Goal: Information Seeking & Learning: Learn about a topic

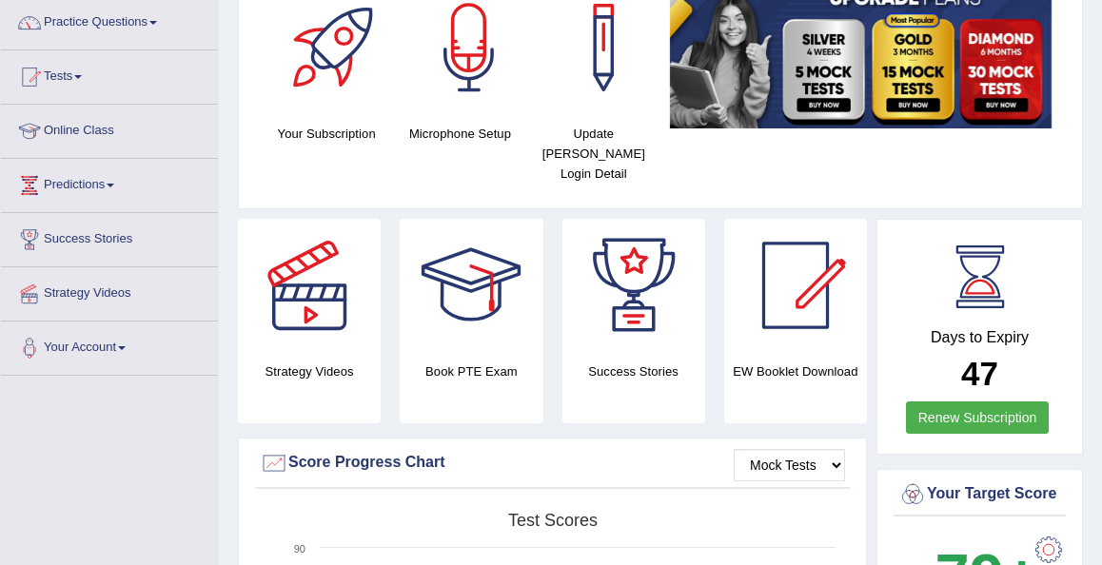
scroll to position [114, 0]
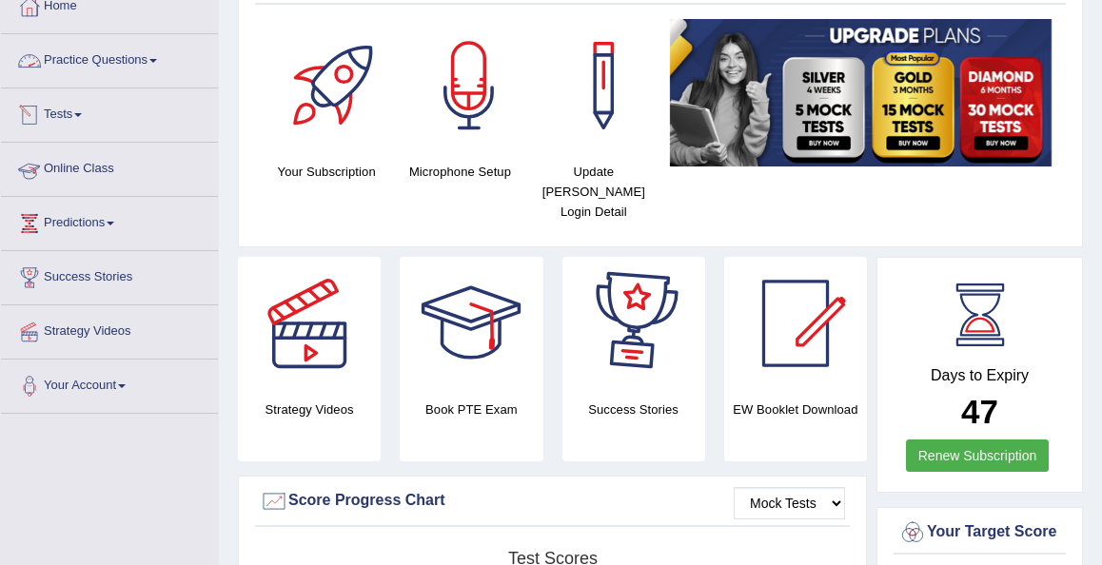
click at [115, 60] on link "Practice Questions" at bounding box center [109, 58] width 217 height 48
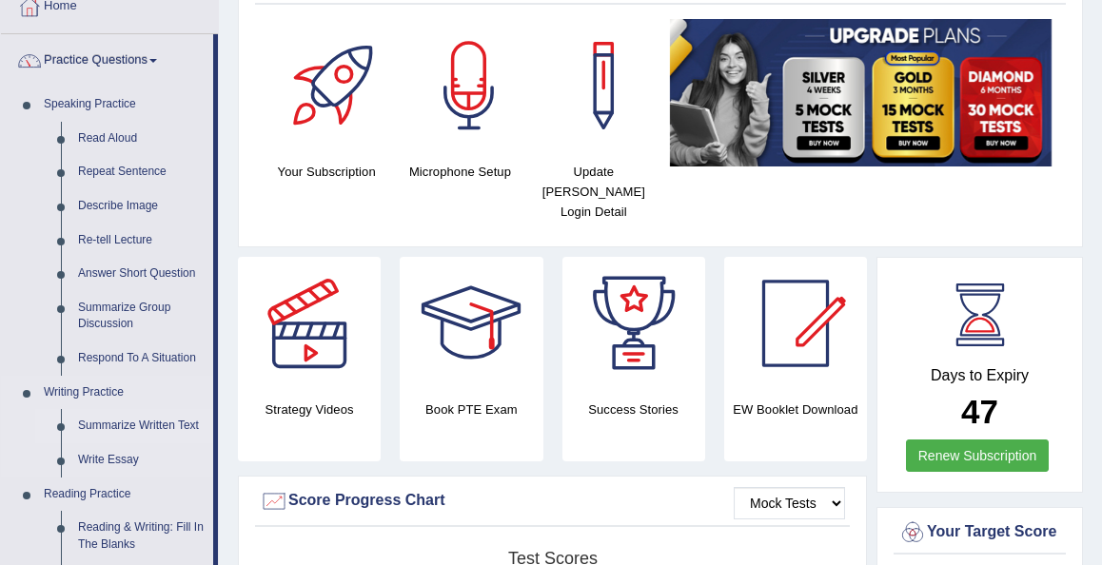
click at [116, 430] on link "Summarize Written Text" at bounding box center [141, 426] width 144 height 34
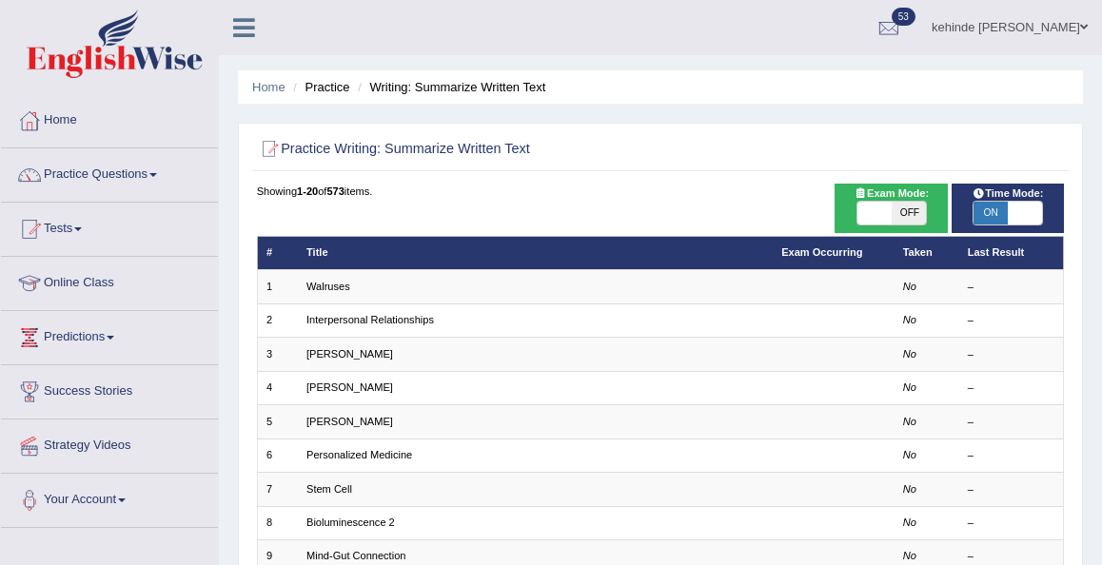
click at [910, 218] on span "OFF" at bounding box center [908, 213] width 34 height 23
checkbox input "true"
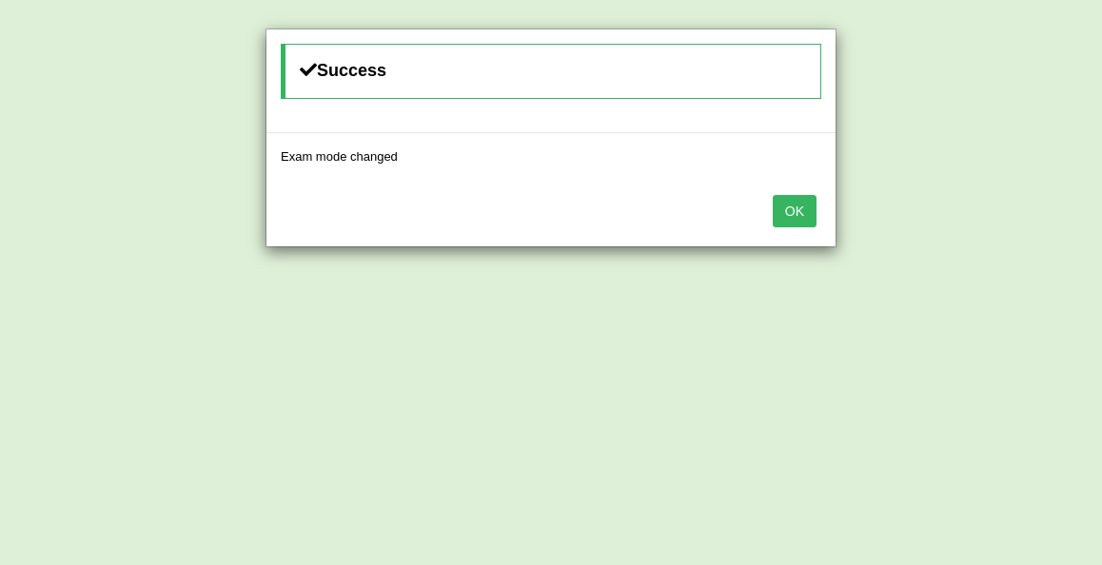
click at [782, 225] on button "OK" at bounding box center [795, 211] width 44 height 32
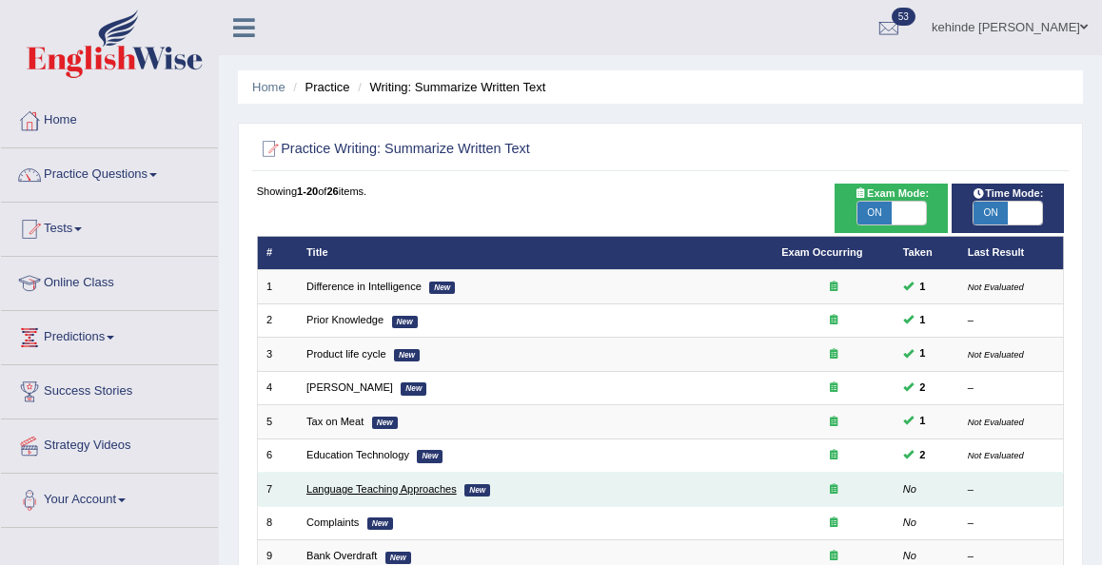
click at [324, 483] on link "Language Teaching Approaches" at bounding box center [381, 488] width 150 height 11
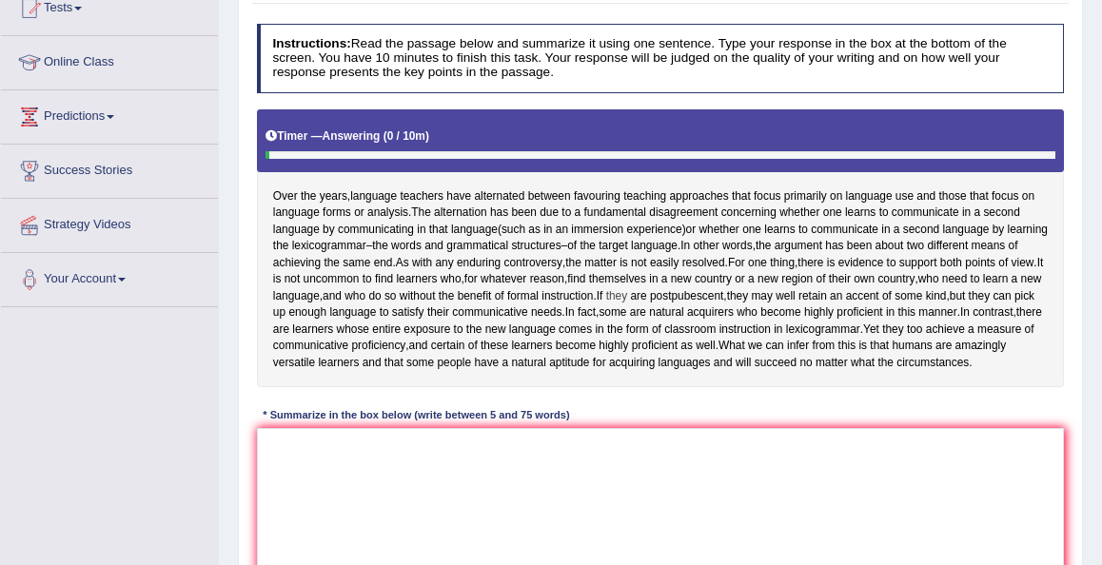
scroll to position [228, 0]
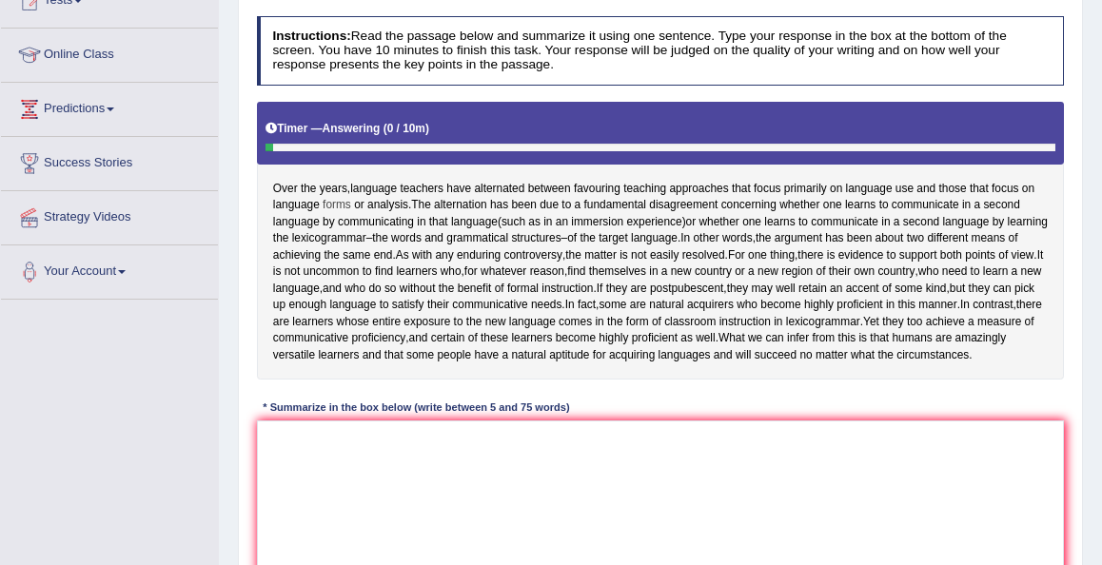
drag, startPoint x: 272, startPoint y: 186, endPoint x: 336, endPoint y: 210, distance: 68.0
click at [335, 210] on div "Over the years , language teachers have alternated between favouring teaching a…" at bounding box center [661, 241] width 808 height 279
click at [364, 471] on textarea at bounding box center [661, 499] width 808 height 157
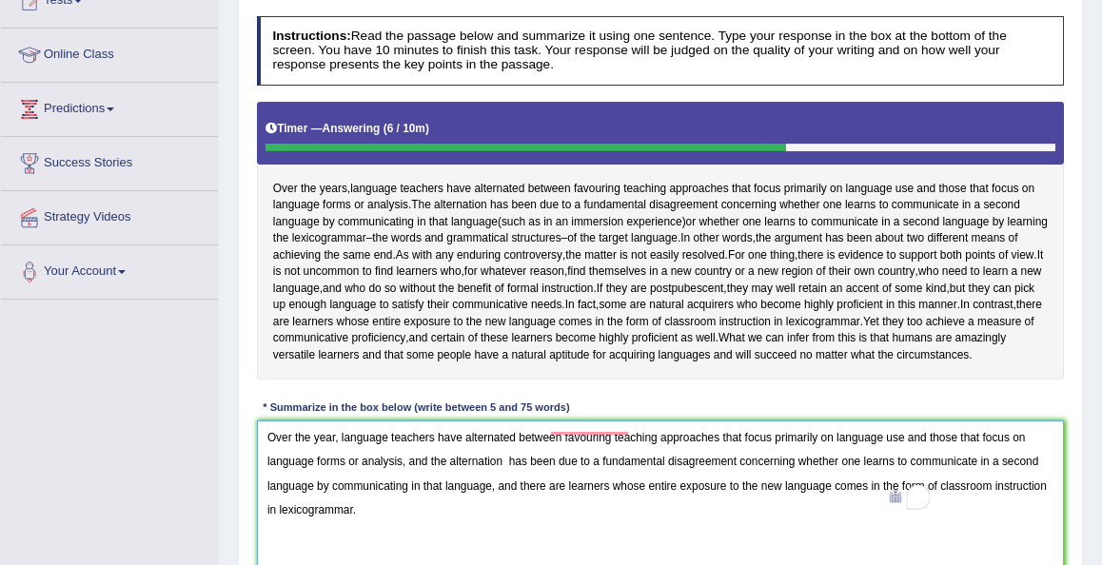
type textarea "Over the year, language teachers have alternated between favouring teaching app…"
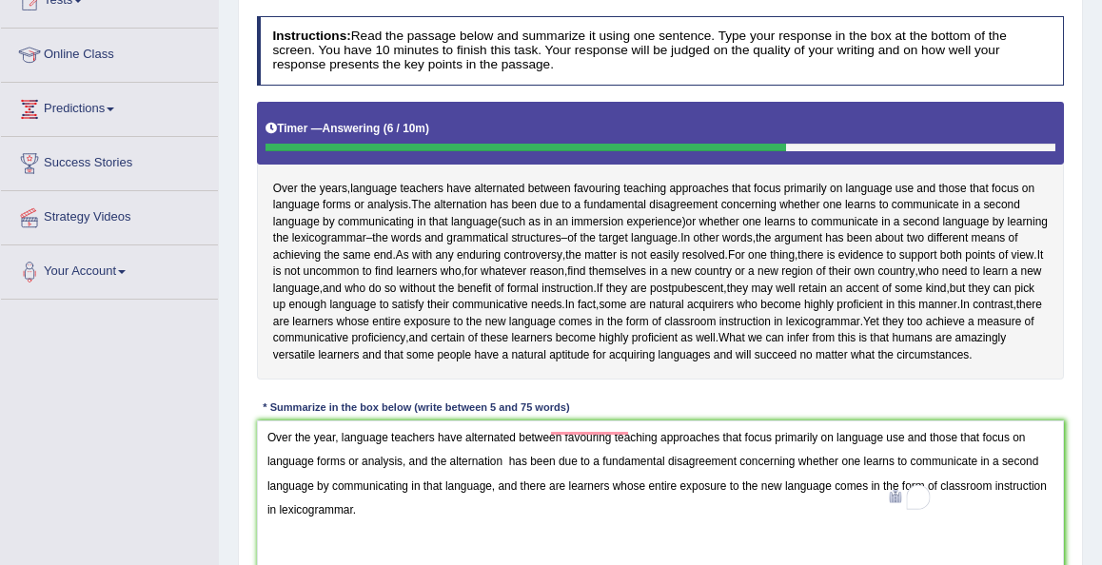
click at [1087, 497] on div "Home Practice Writing: Summarize Written Text Language Teaching Approaches « Pr…" at bounding box center [660, 247] width 883 height 951
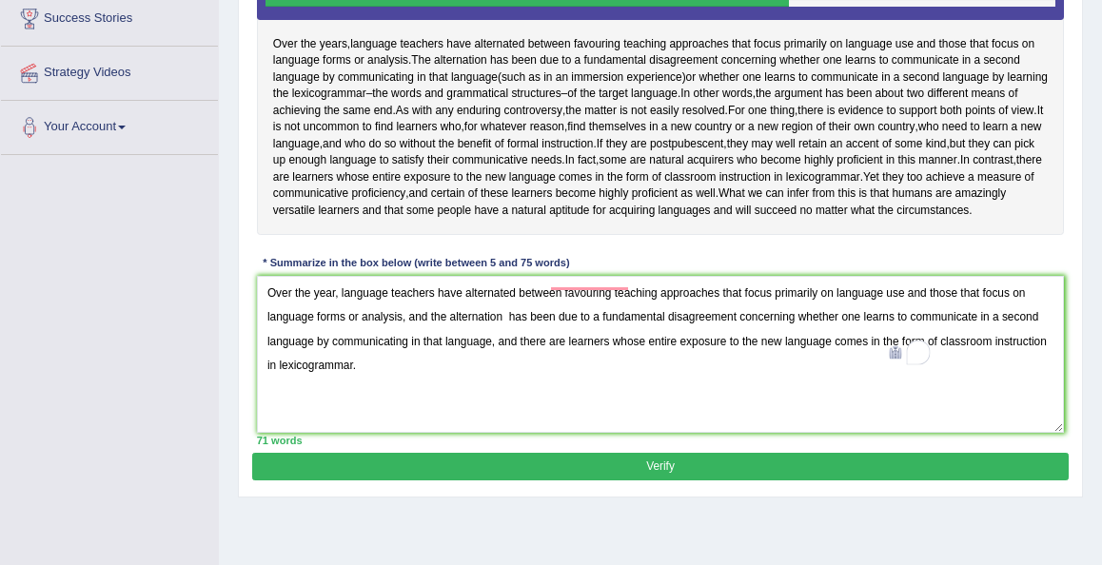
scroll to position [381, 0]
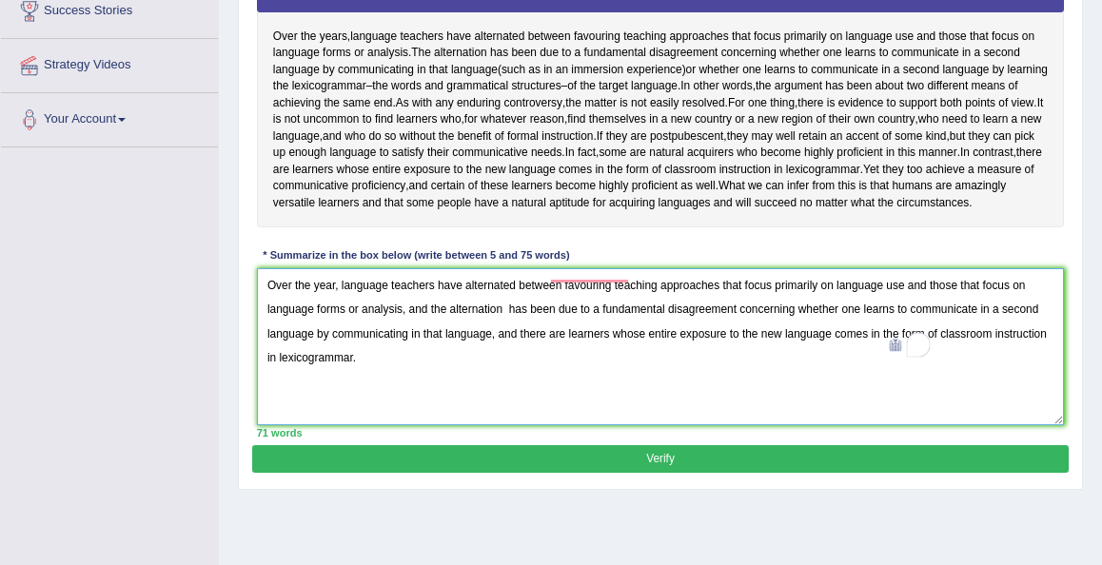
click at [882, 391] on textarea "Over the year, language teachers have alternated between favouring teaching app…" at bounding box center [661, 346] width 808 height 157
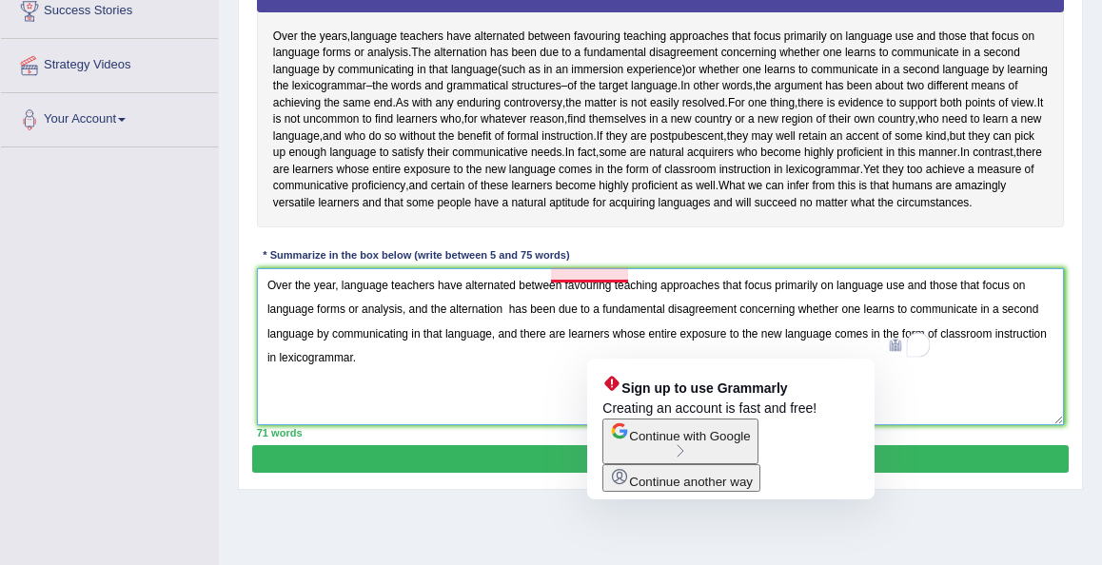
click at [909, 415] on textarea "Over the year, language teachers have alternated between favouring teaching app…" at bounding box center [661, 346] width 808 height 157
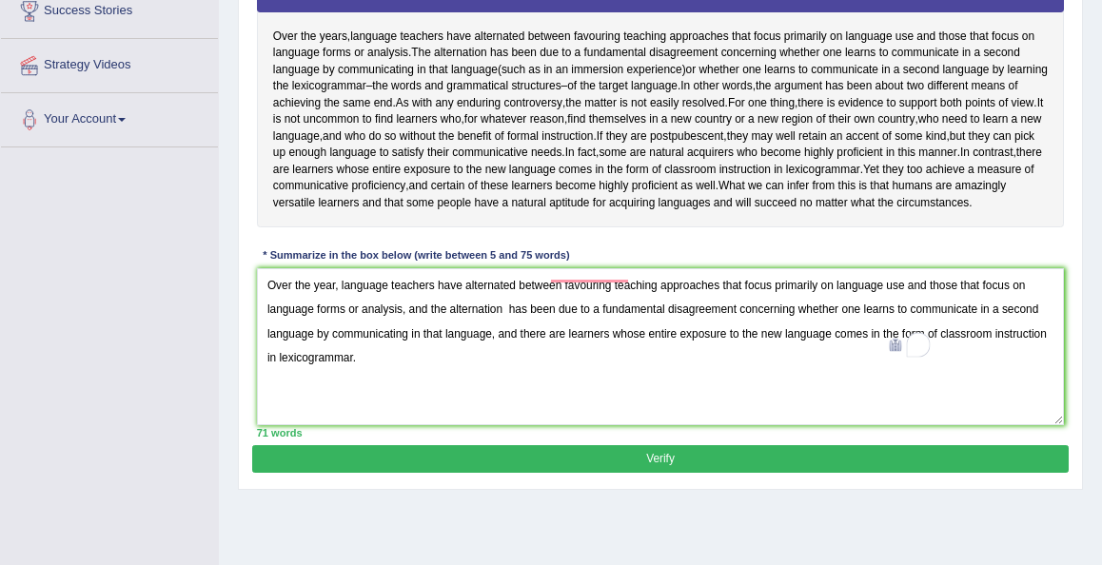
click at [606, 473] on button "Verify" at bounding box center [659, 459] width 815 height 28
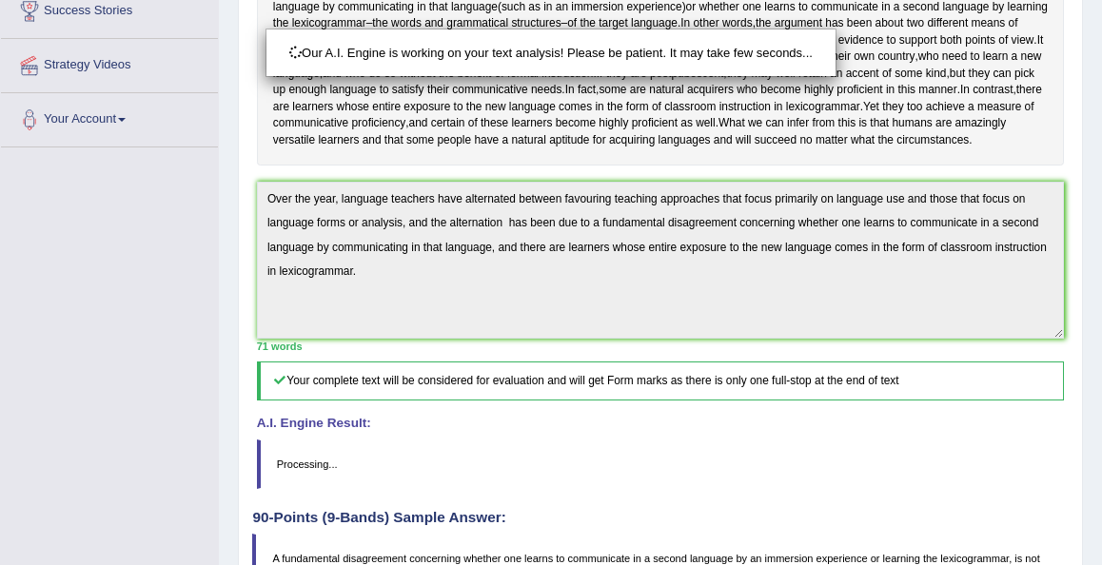
click at [819, 464] on div "Our A.I. Engine is working on your text analysis! Please be patient. It may tak…" at bounding box center [551, 282] width 1102 height 565
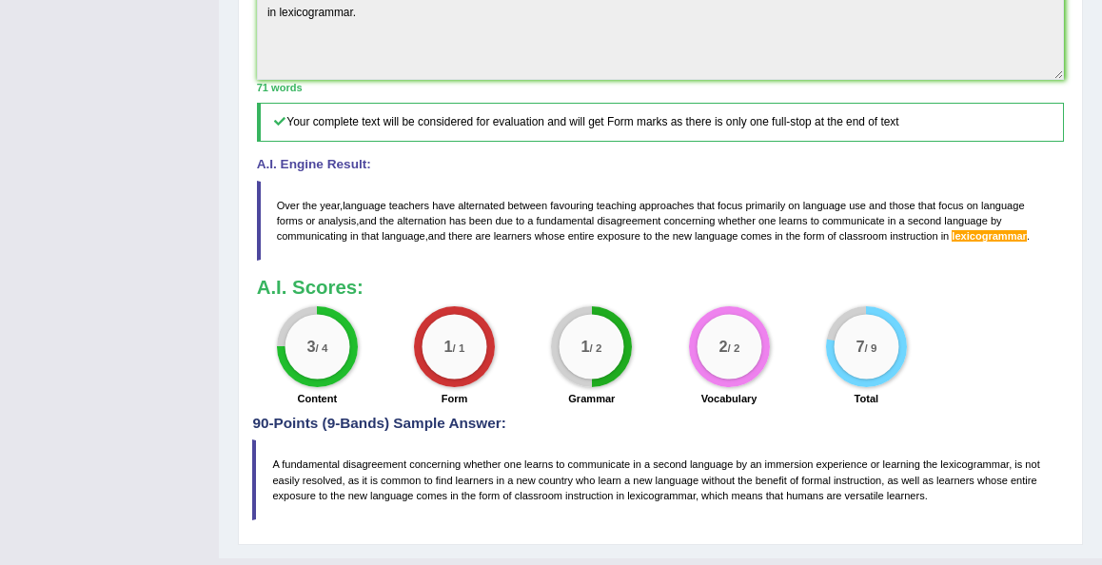
scroll to position [647, 0]
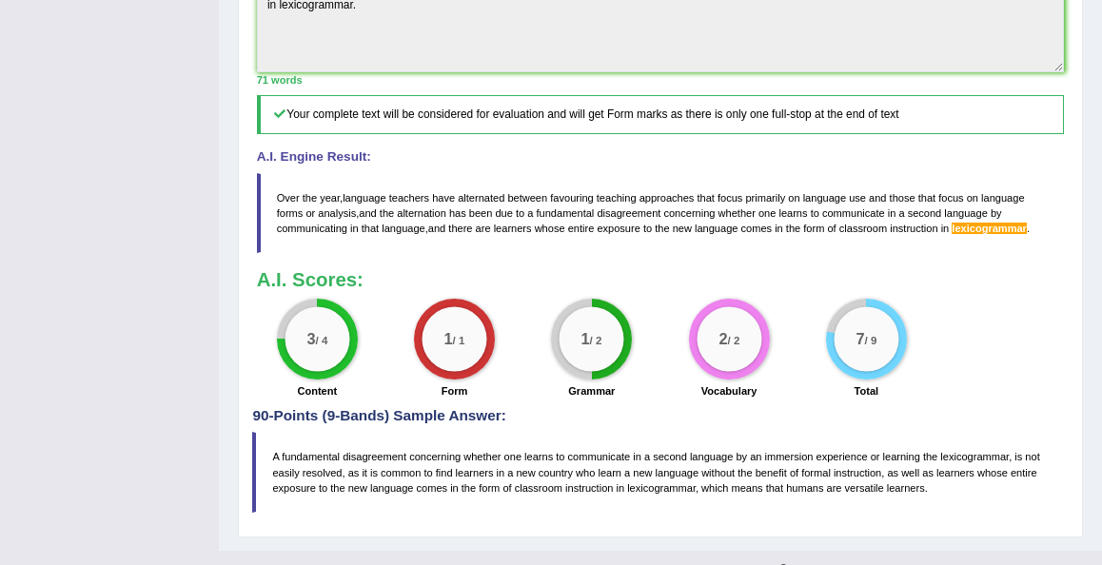
click at [989, 234] on span "lexicogrammar" at bounding box center [988, 228] width 75 height 11
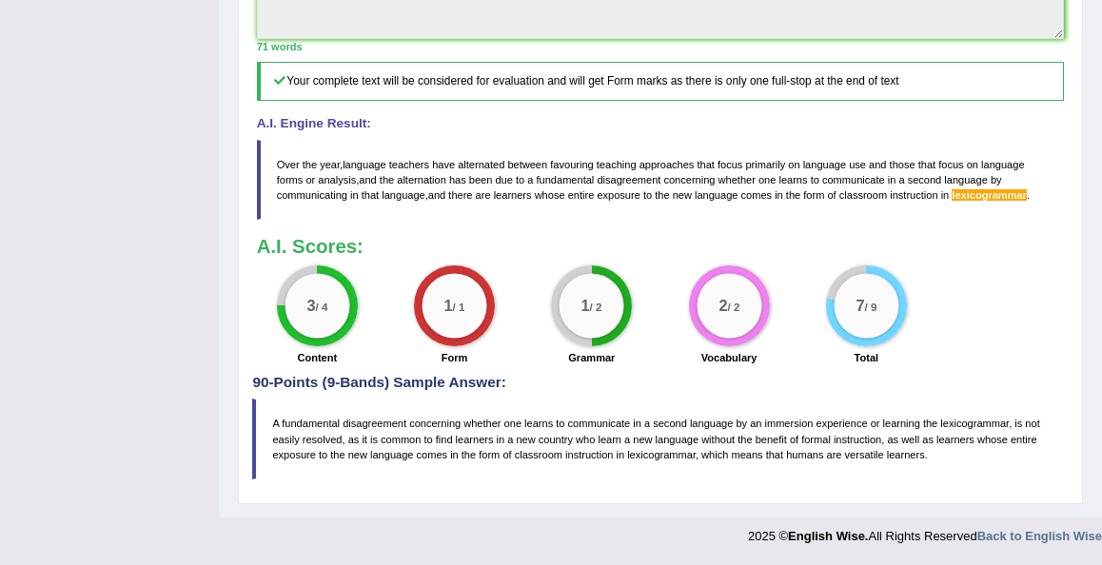
scroll to position [707, 0]
click at [1031, 323] on div "3 / 4 Content 1 / 1 Form 1 / 2 Grammar 2 / 2 Vocabulary 7 / 9 Total" at bounding box center [660, 317] width 824 height 105
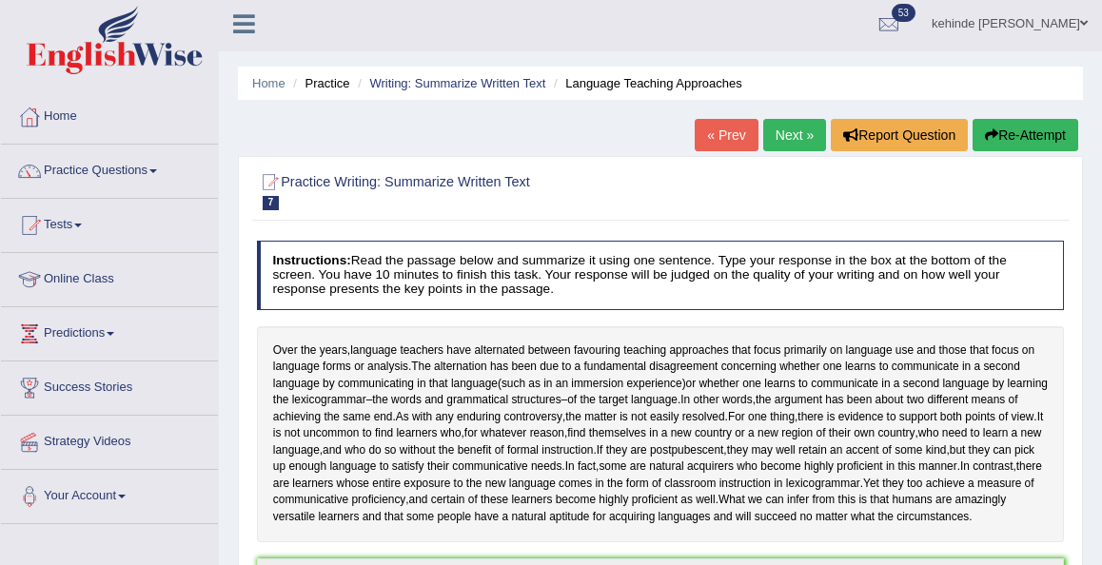
scroll to position [0, 0]
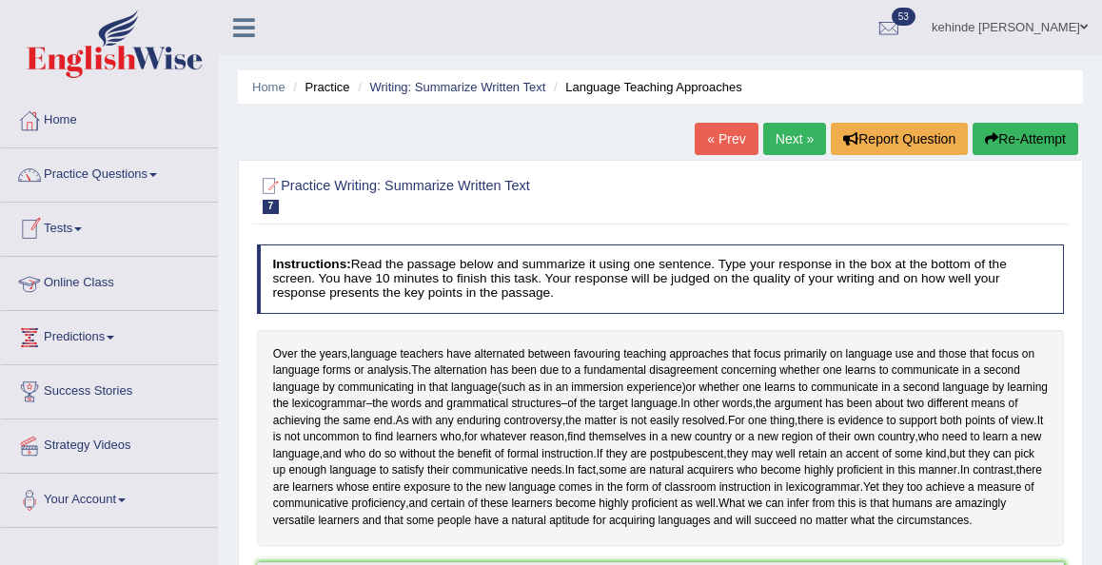
click at [85, 166] on link "Practice Questions" at bounding box center [109, 172] width 217 height 48
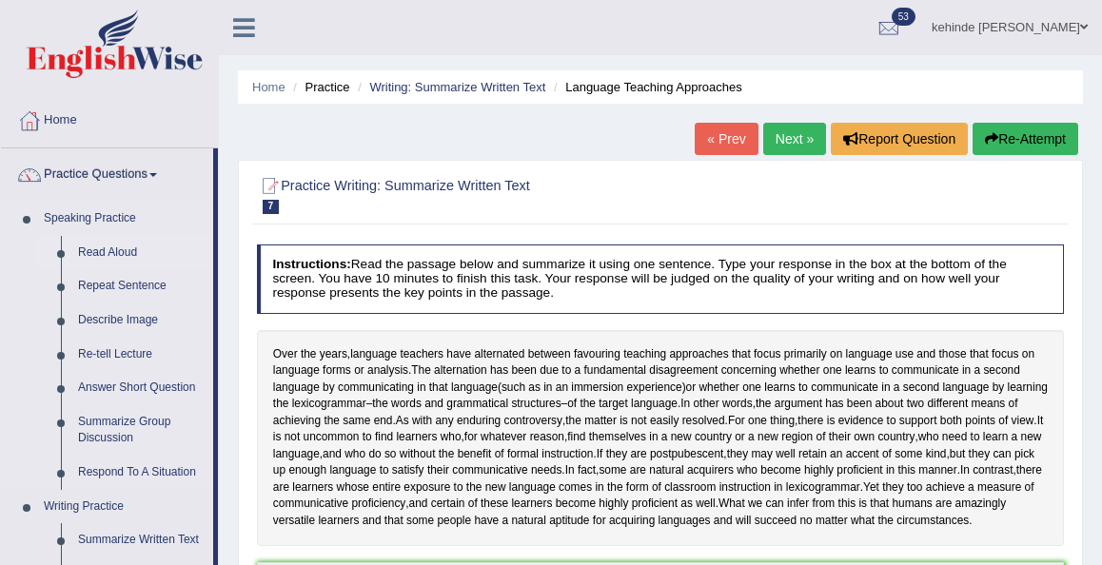
click at [107, 257] on link "Read Aloud" at bounding box center [141, 253] width 144 height 34
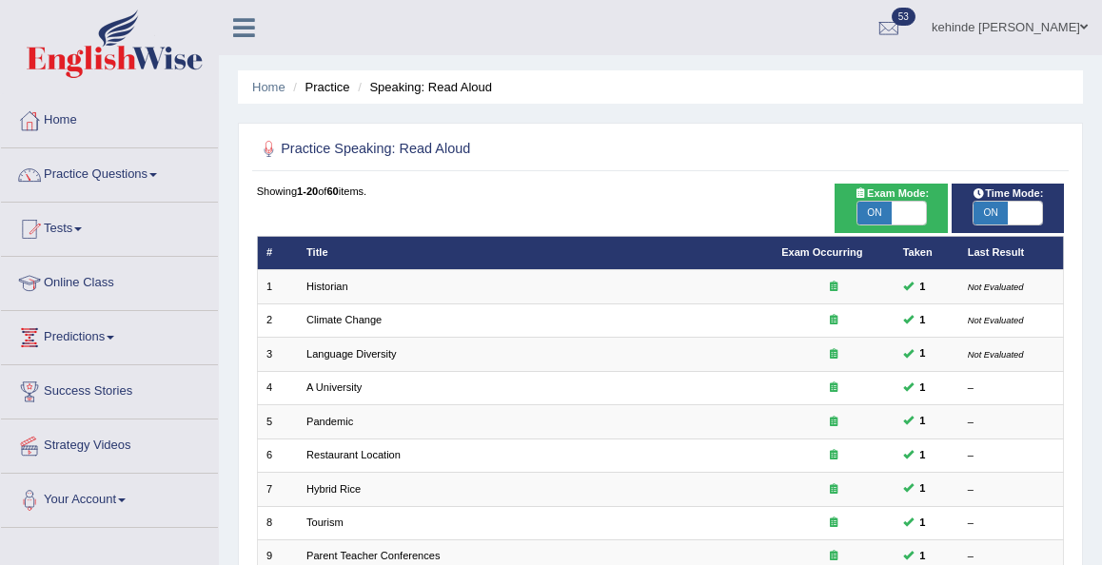
click at [1087, 459] on div "Home Practice Speaking: Read Aloud Practice Speaking: Read Aloud Time Mode: ON …" at bounding box center [660, 525] width 883 height 1051
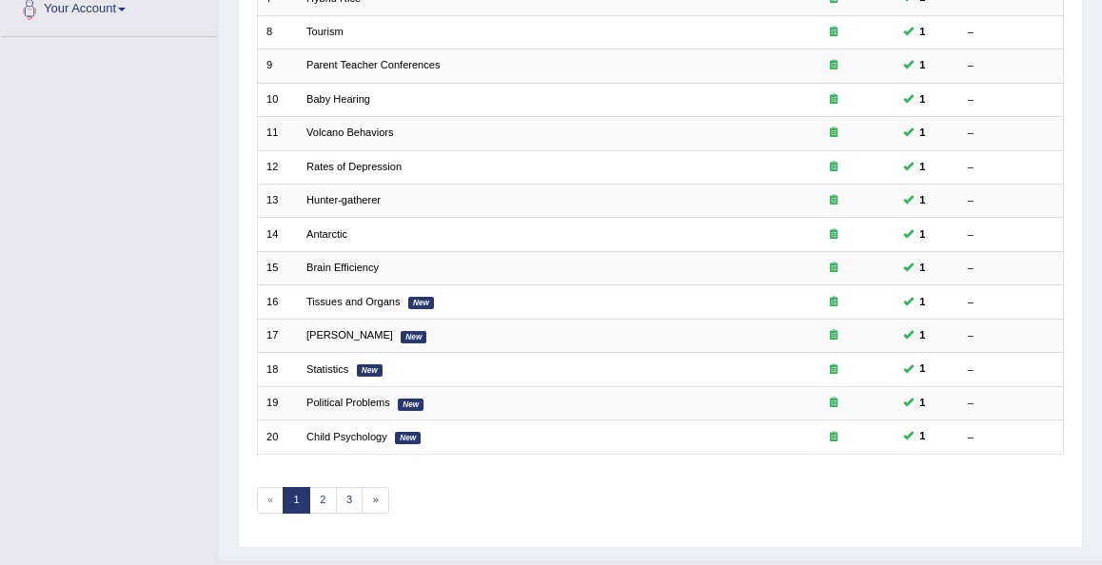
scroll to position [521, 0]
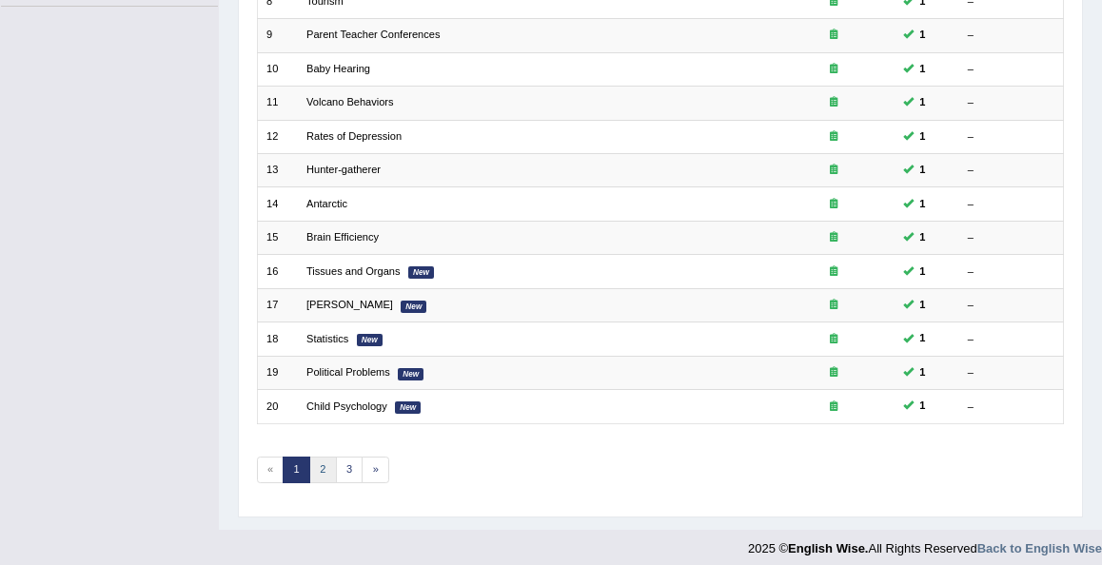
click at [321, 457] on link "2" at bounding box center [323, 470] width 28 height 27
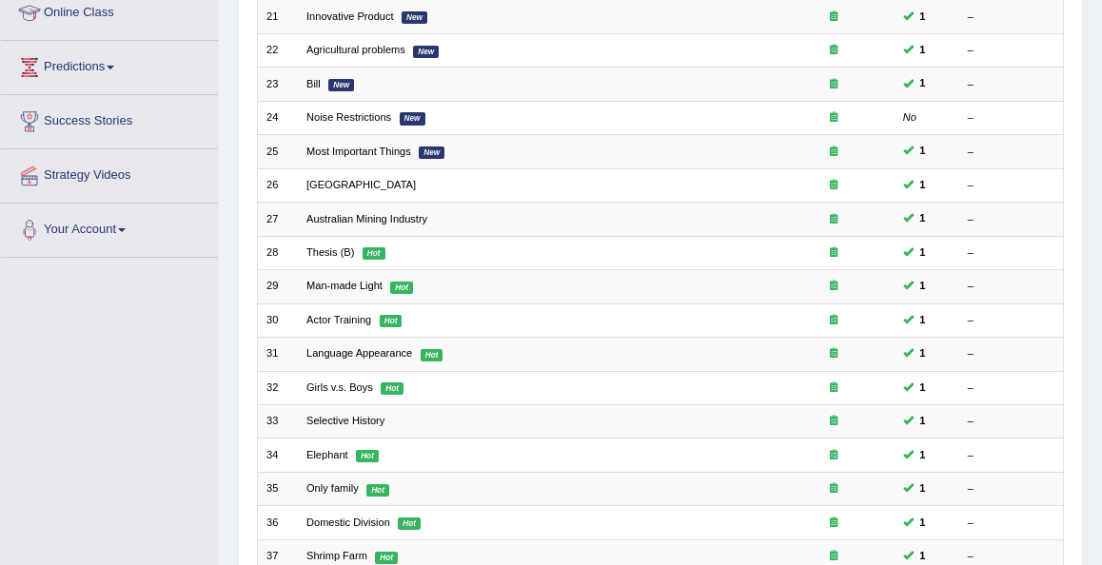
scroll to position [304, 0]
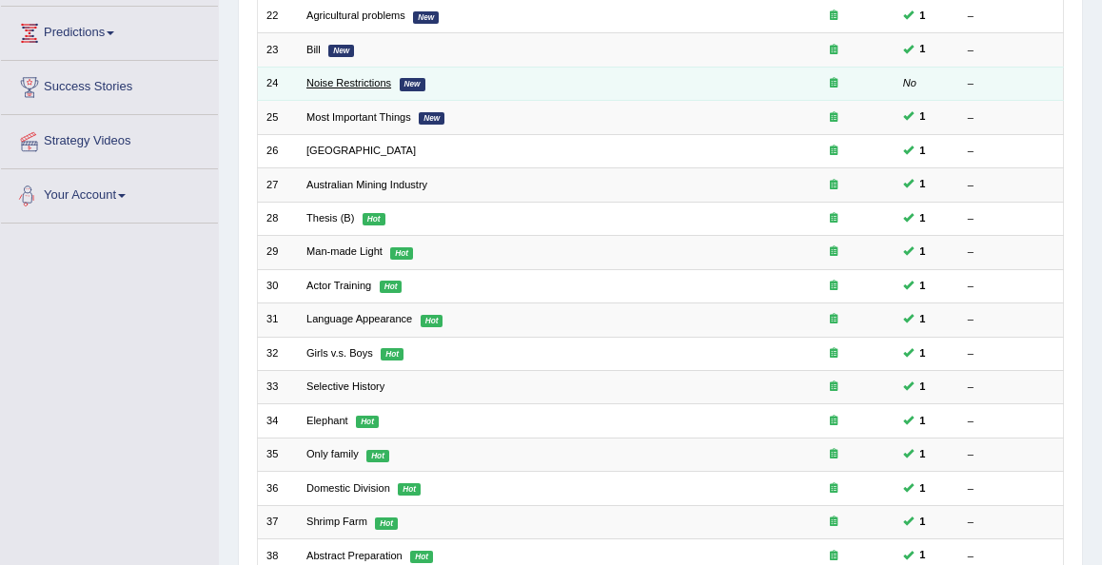
click at [351, 80] on link "Noise Restrictions" at bounding box center [348, 82] width 85 height 11
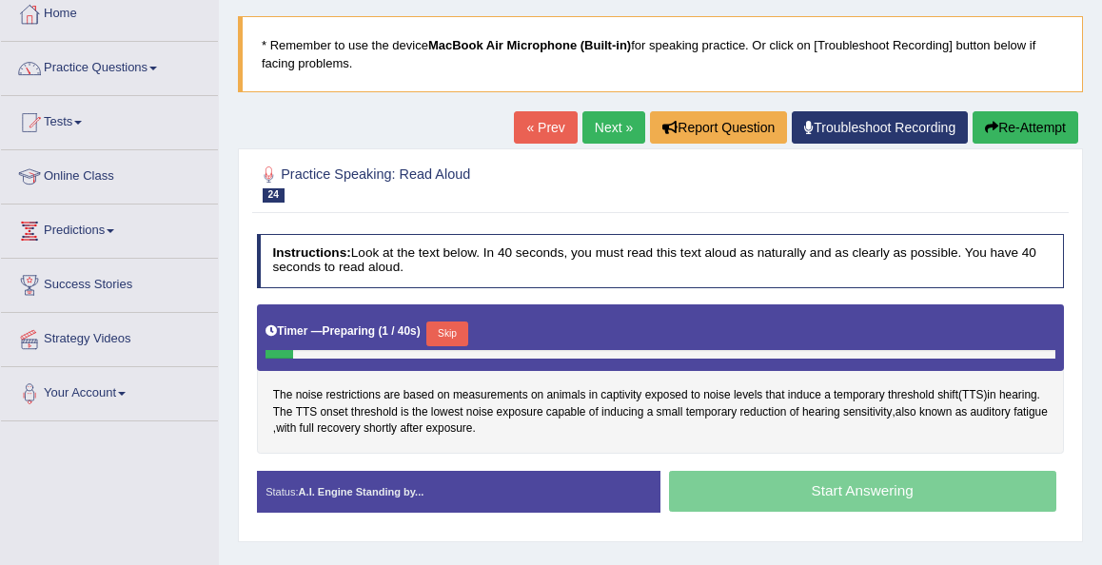
scroll to position [114, 0]
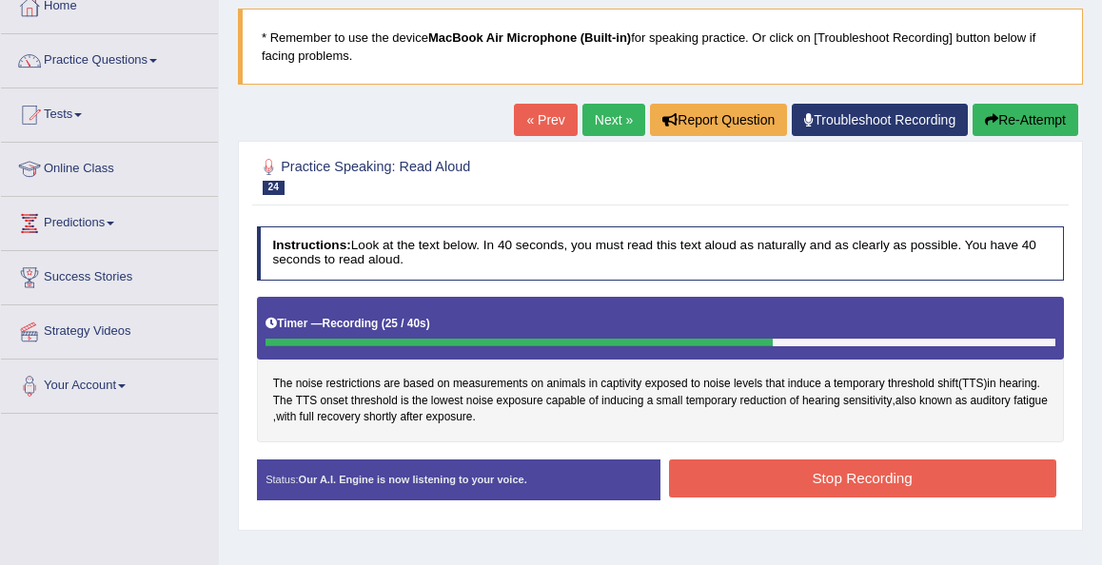
click at [695, 474] on button "Stop Recording" at bounding box center [862, 478] width 387 height 37
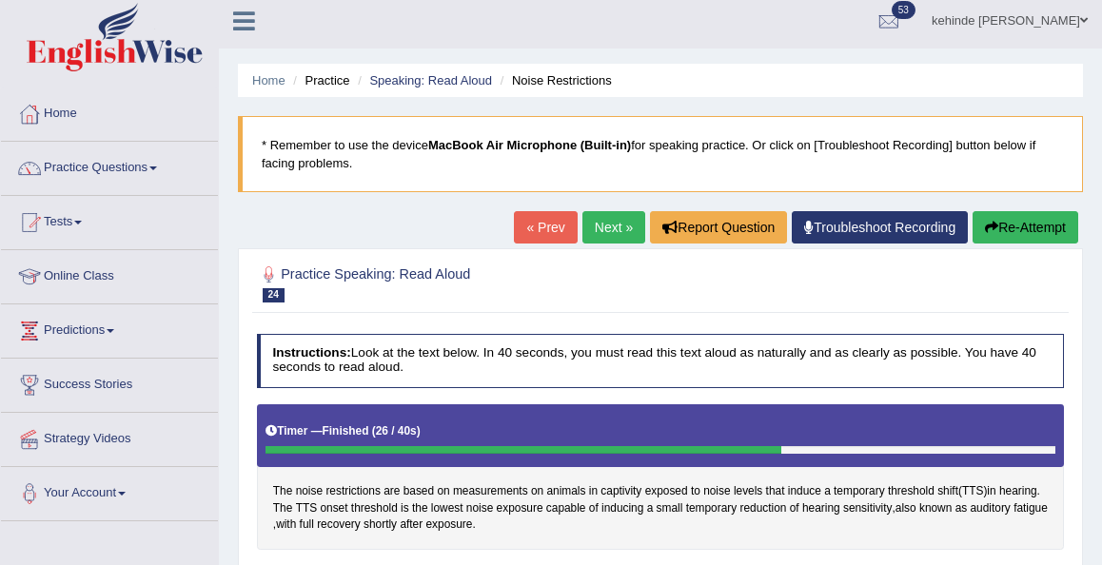
scroll to position [0, 0]
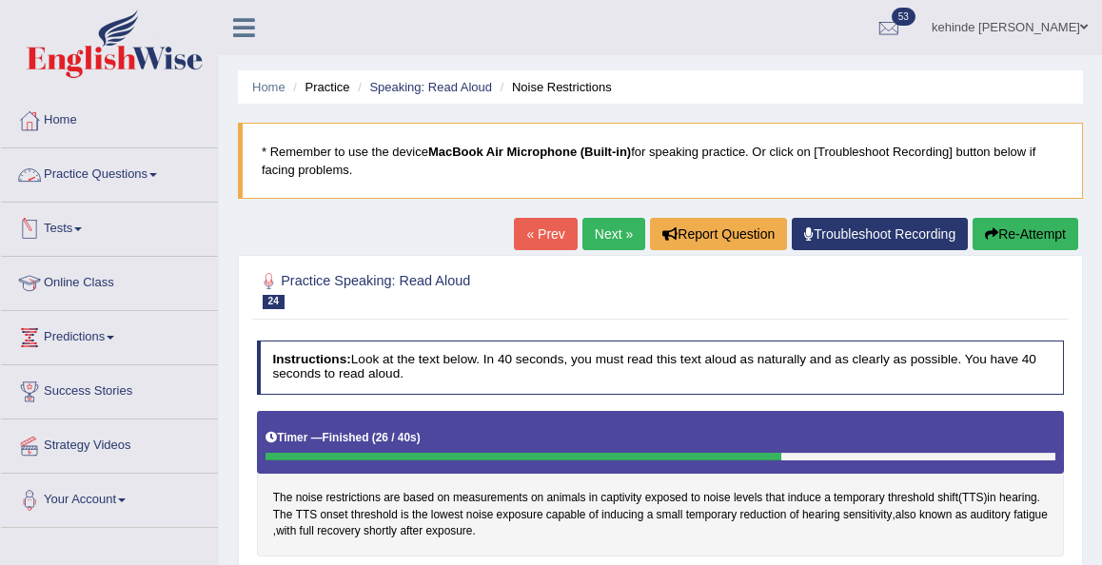
click at [114, 170] on link "Practice Questions" at bounding box center [109, 172] width 217 height 48
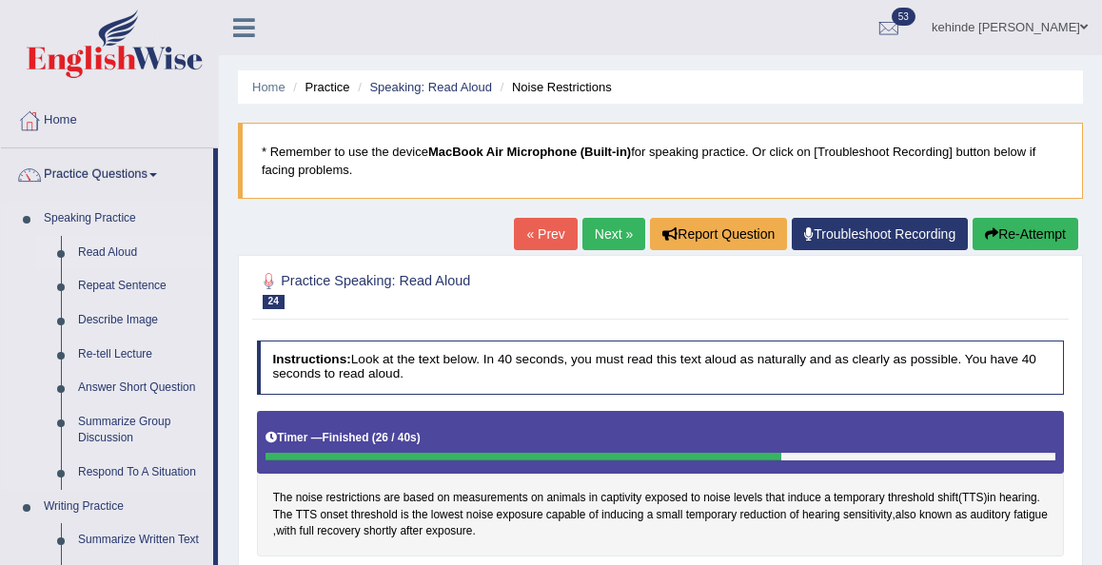
click at [99, 251] on link "Read Aloud" at bounding box center [141, 253] width 144 height 34
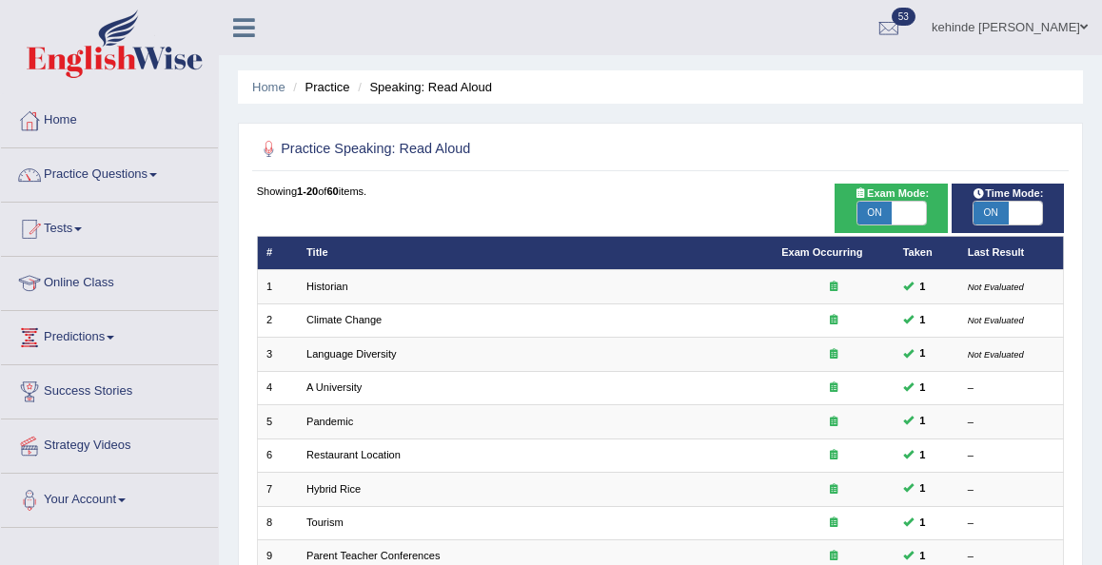
click at [1088, 324] on div "Home Practice Speaking: Read Aloud Practice Speaking: Read Aloud Time Mode: ON …" at bounding box center [660, 525] width 883 height 1051
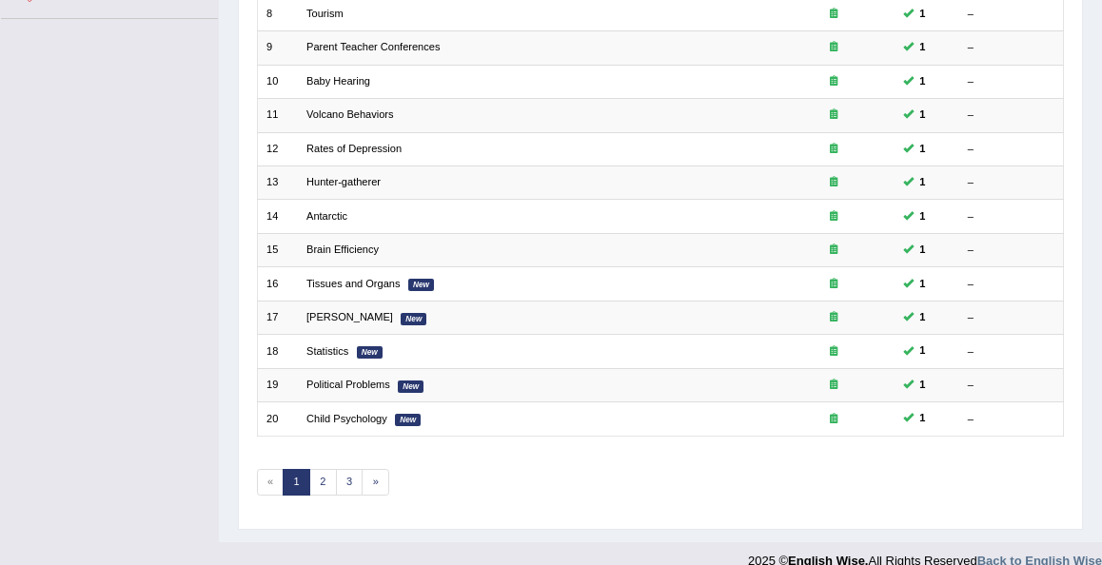
scroll to position [521, 0]
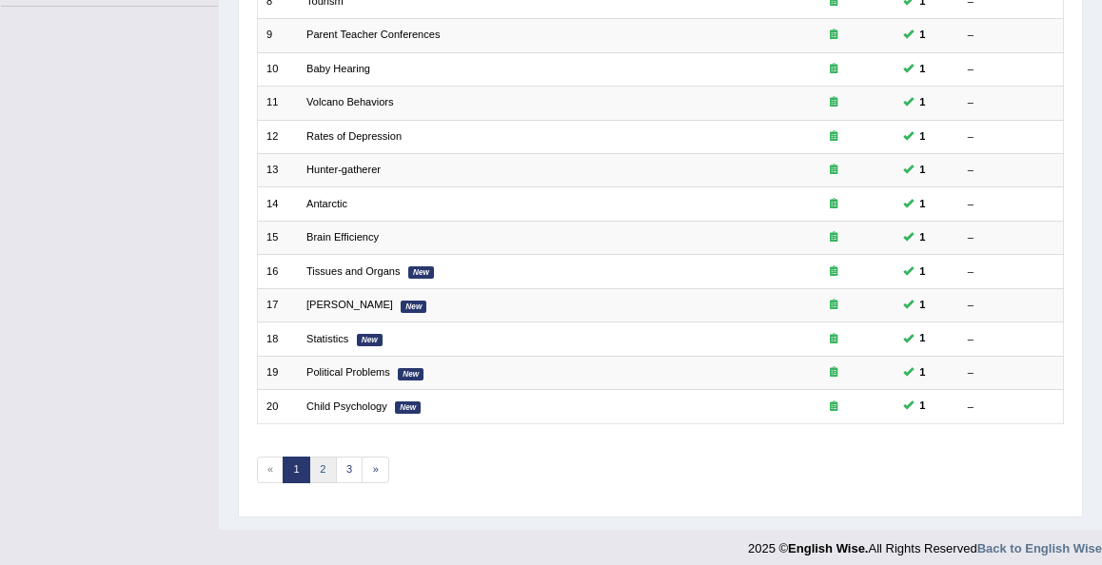
click at [314, 460] on link "2" at bounding box center [323, 470] width 28 height 27
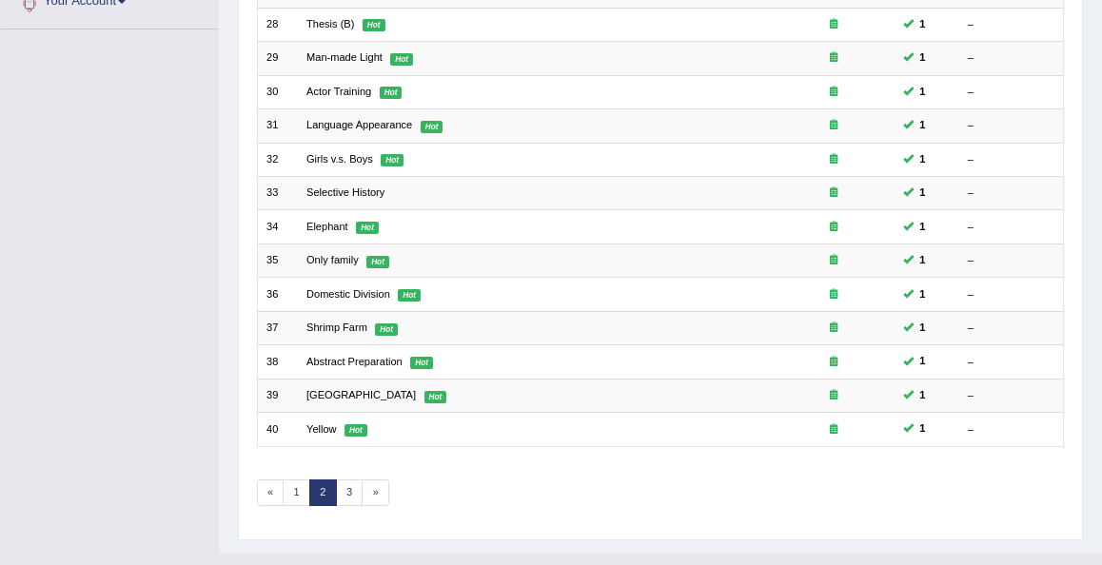
scroll to position [521, 0]
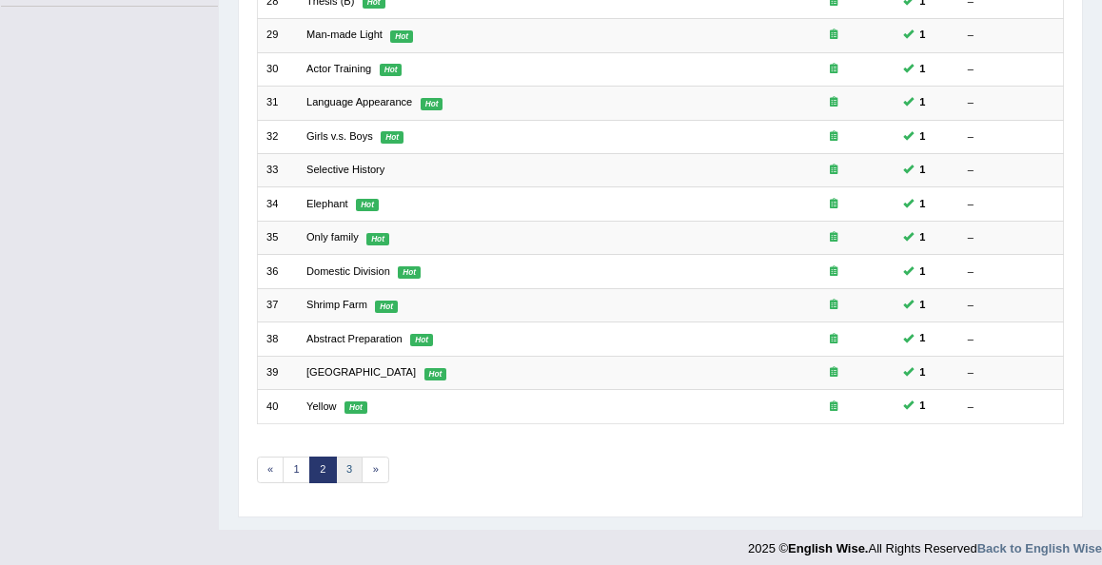
click at [344, 463] on link "3" at bounding box center [350, 470] width 28 height 27
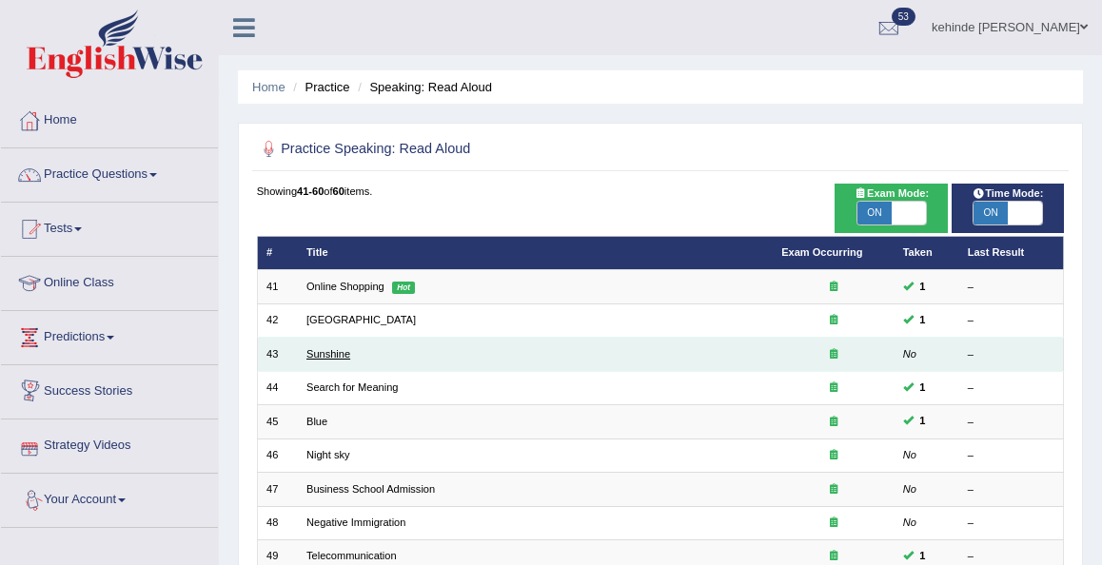
click at [330, 355] on link "Sunshine" at bounding box center [328, 353] width 44 height 11
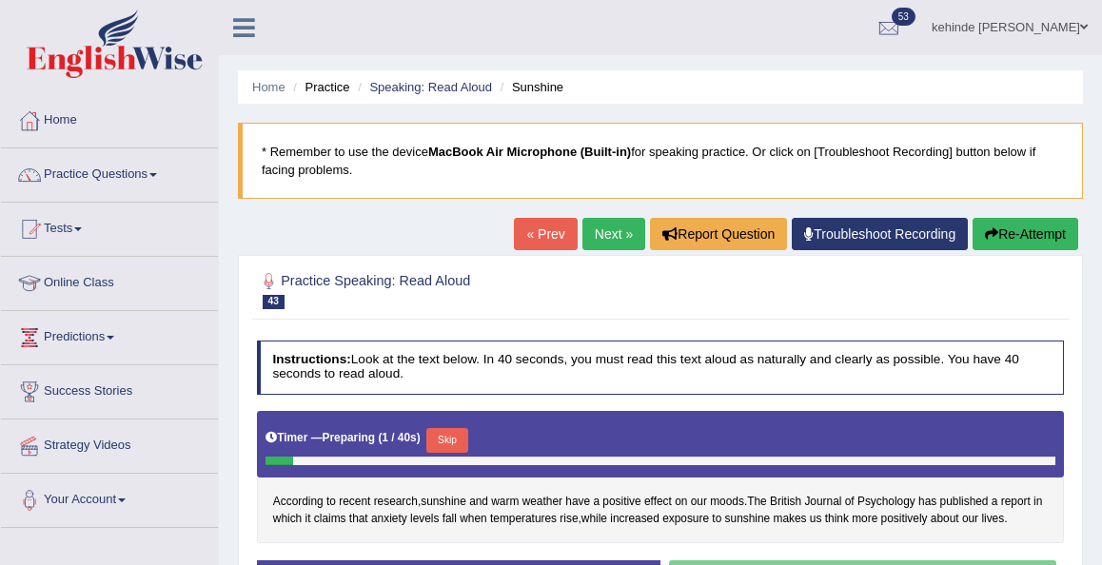
click at [1096, 297] on div "Home Practice Speaking: Read Aloud Sunshine * Remember to use the device MacBoo…" at bounding box center [660, 475] width 883 height 951
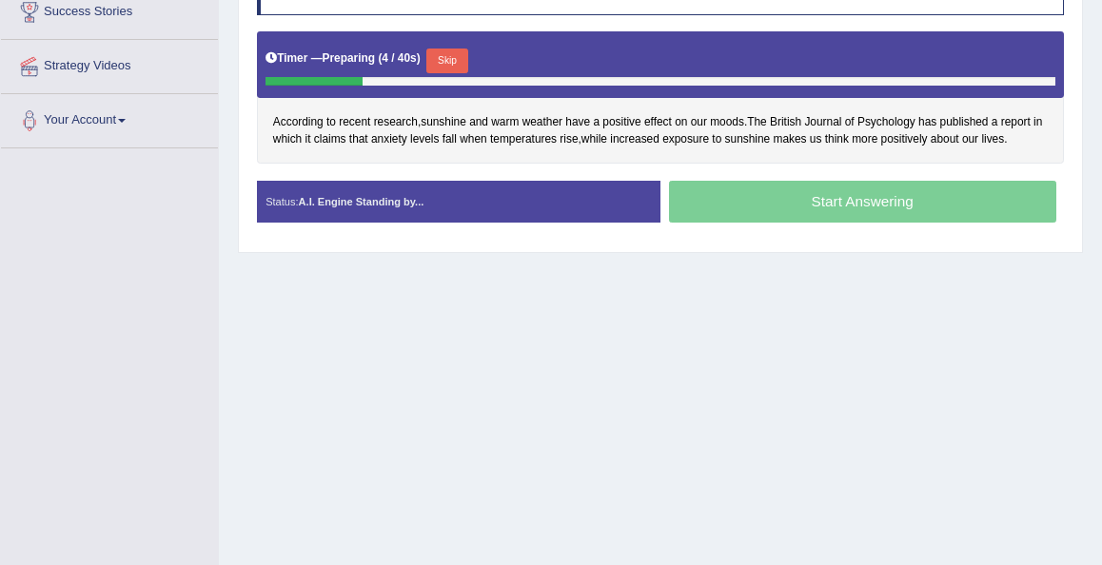
scroll to position [381, 0]
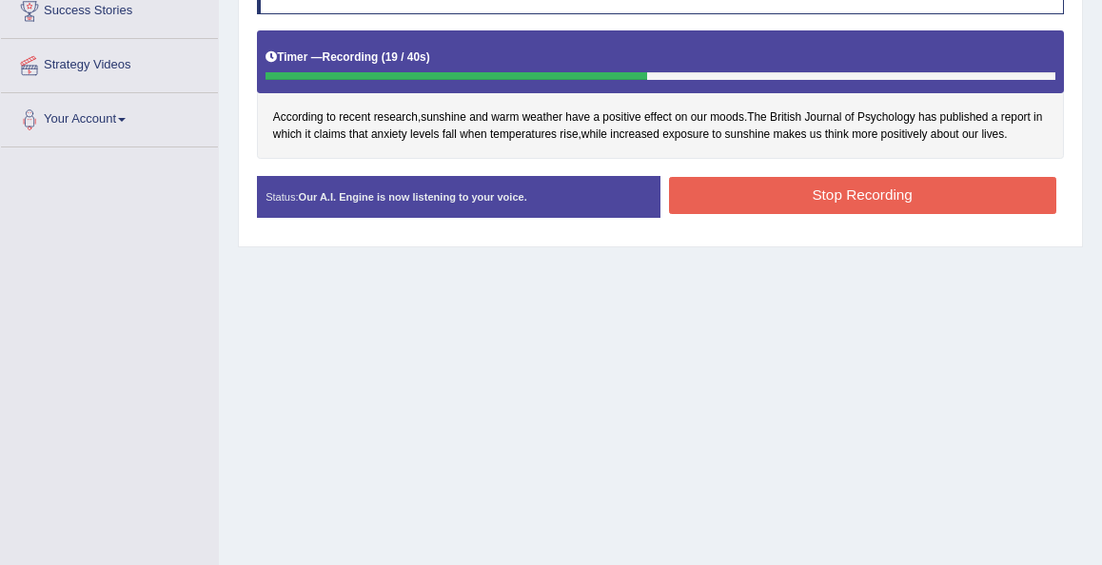
click at [890, 183] on button "Stop Recording" at bounding box center [862, 195] width 387 height 37
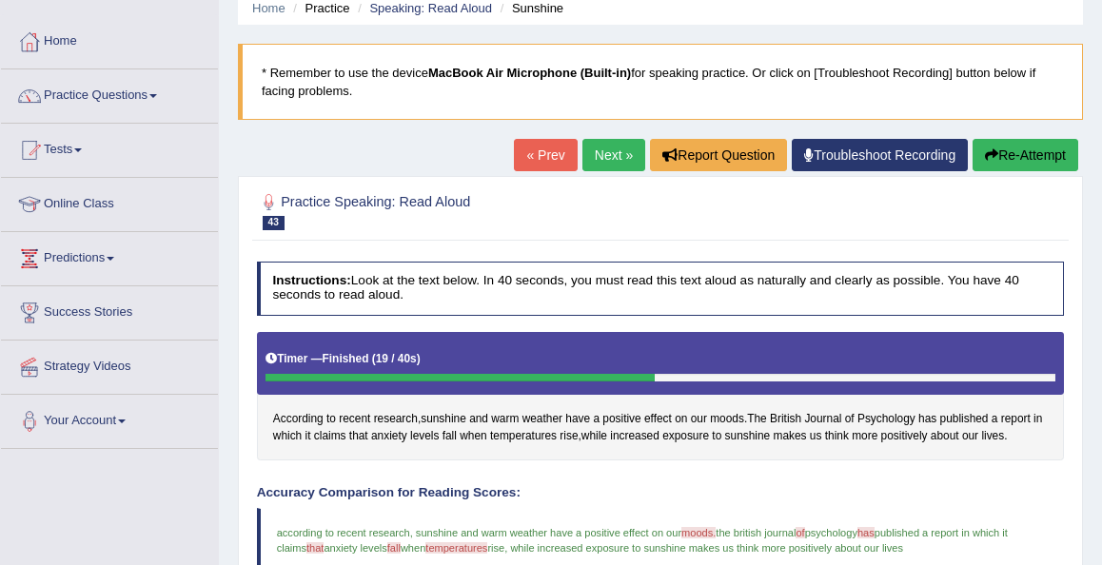
scroll to position [0, 0]
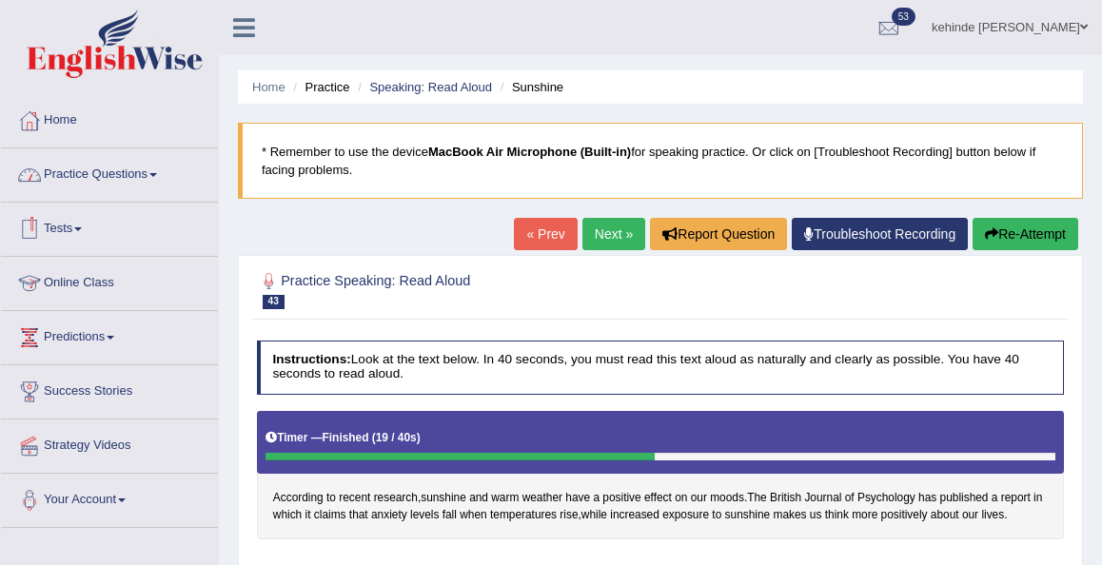
click at [109, 191] on link "Practice Questions" at bounding box center [109, 172] width 217 height 48
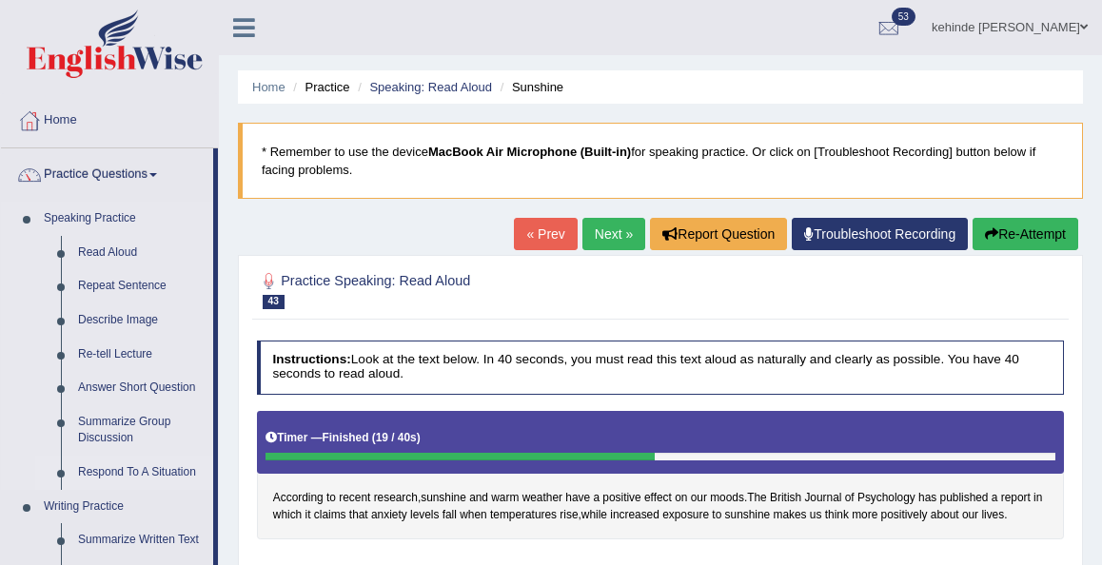
click at [127, 476] on link "Respond To A Situation" at bounding box center [141, 473] width 144 height 34
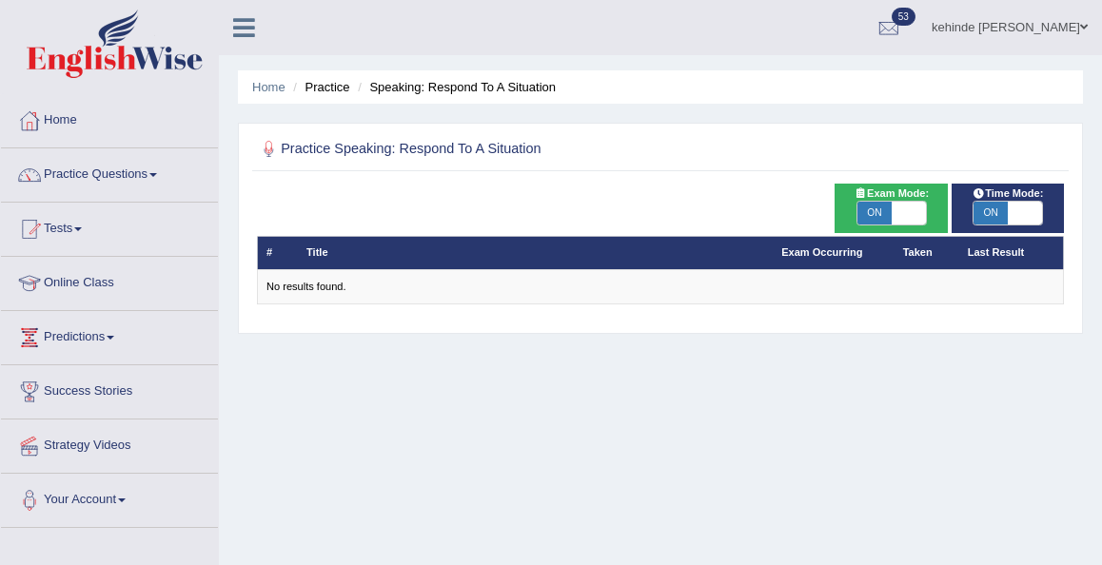
click at [878, 212] on span "ON" at bounding box center [874, 213] width 34 height 23
checkbox input "false"
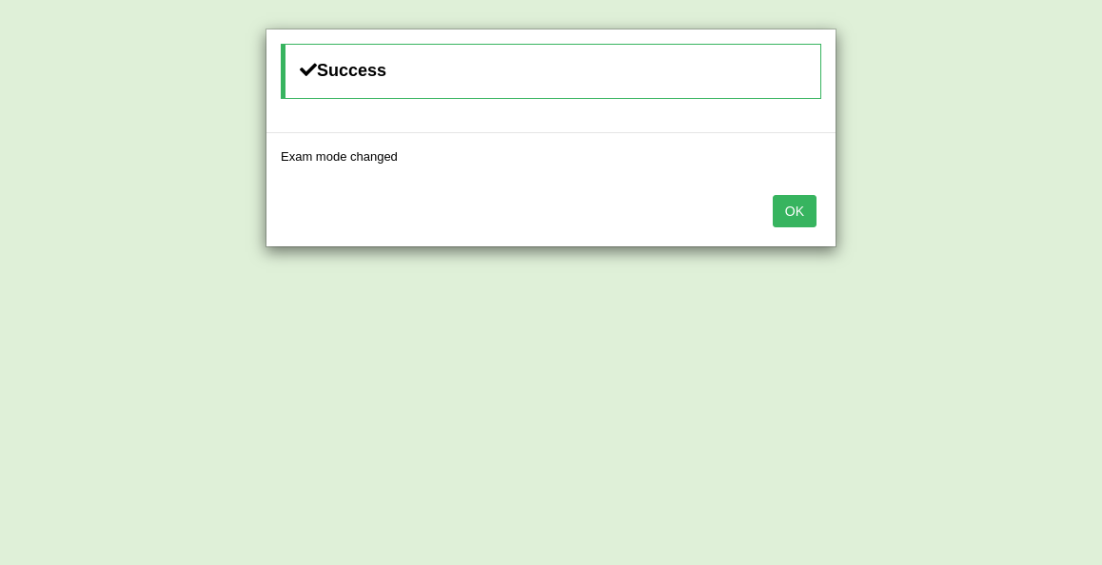
click at [805, 205] on button "OK" at bounding box center [795, 211] width 44 height 32
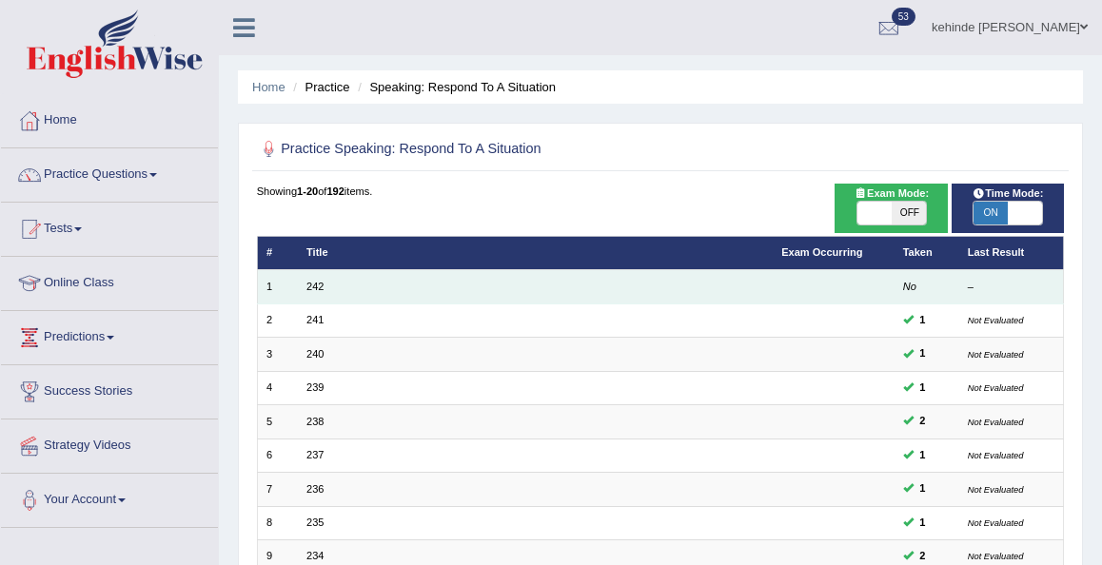
click at [907, 284] on em "No" at bounding box center [909, 286] width 13 height 11
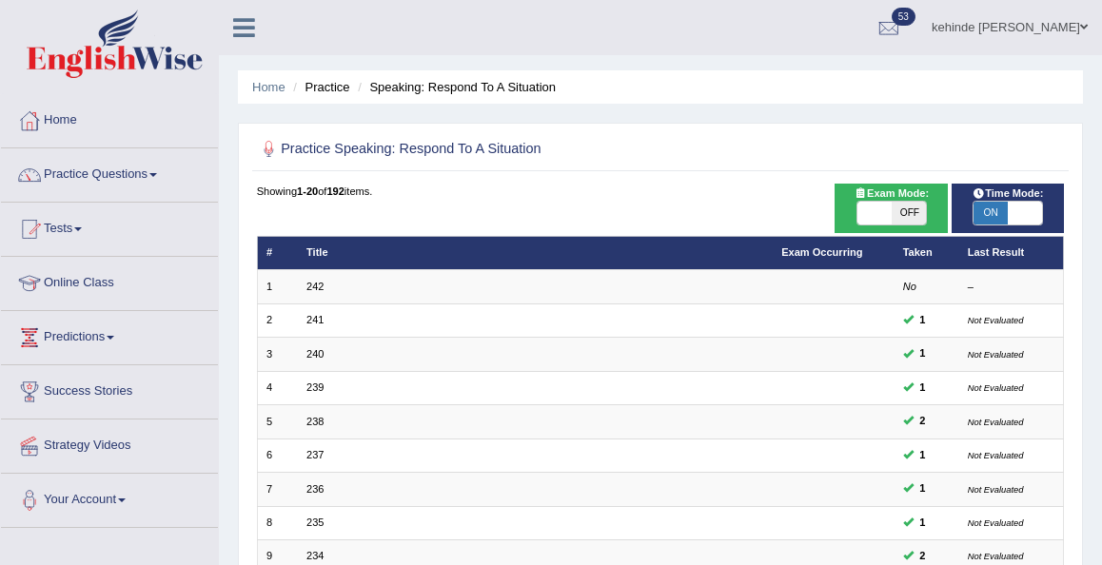
click at [1093, 344] on div "Home Practice Speaking: Respond To A Situation Practice Speaking: Respond To A …" at bounding box center [660, 525] width 883 height 1051
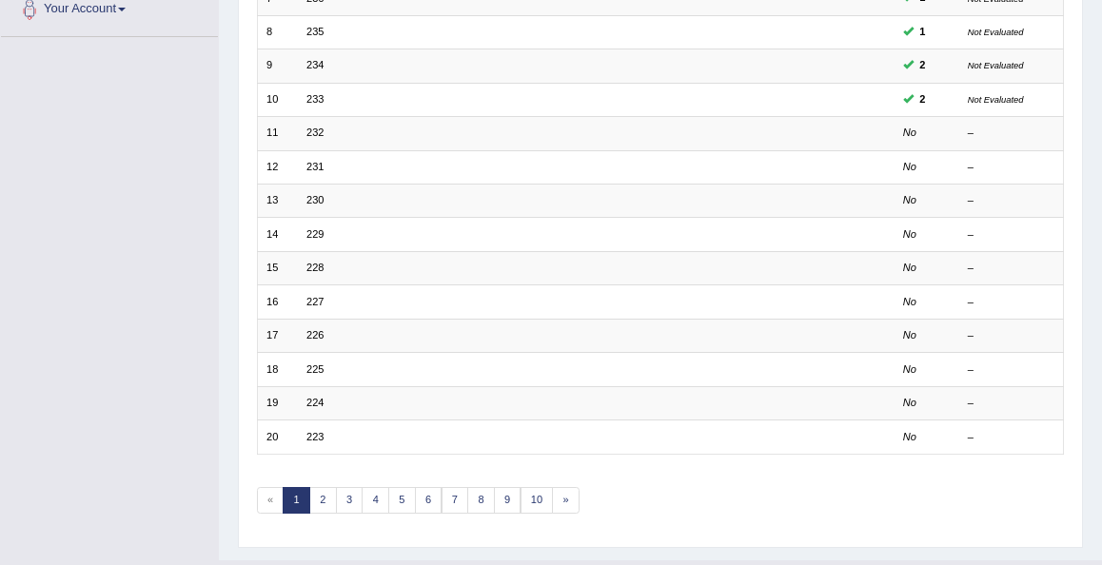
scroll to position [521, 0]
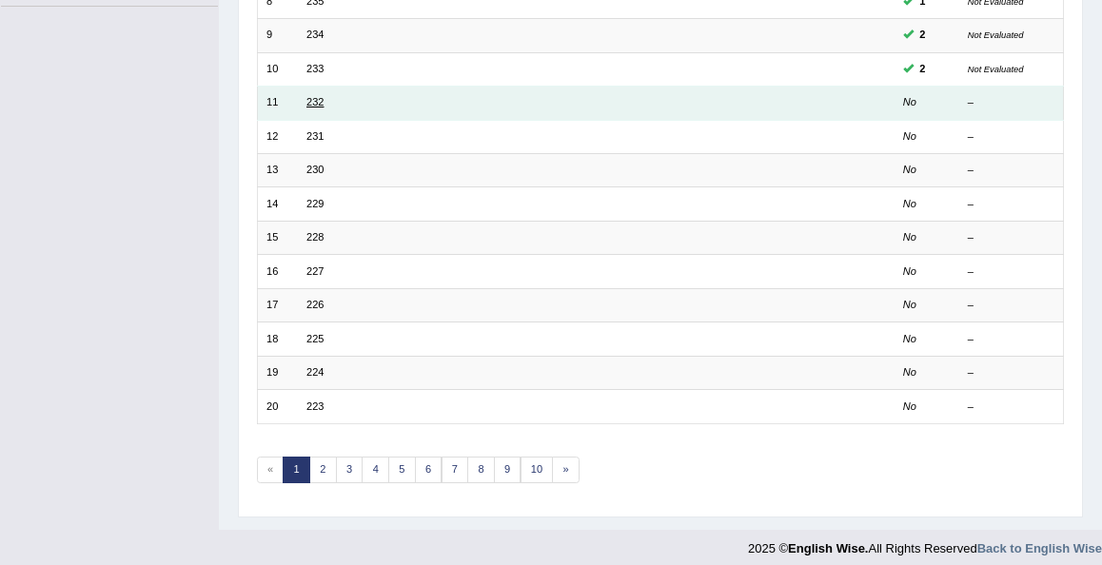
click at [315, 96] on link "232" at bounding box center [314, 101] width 17 height 11
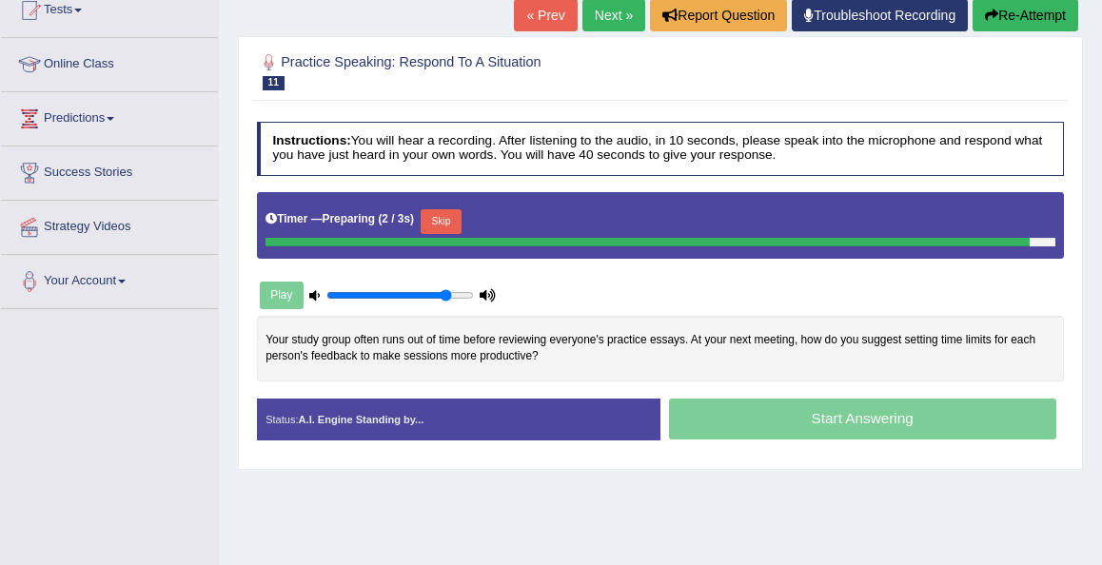
scroll to position [228, 0]
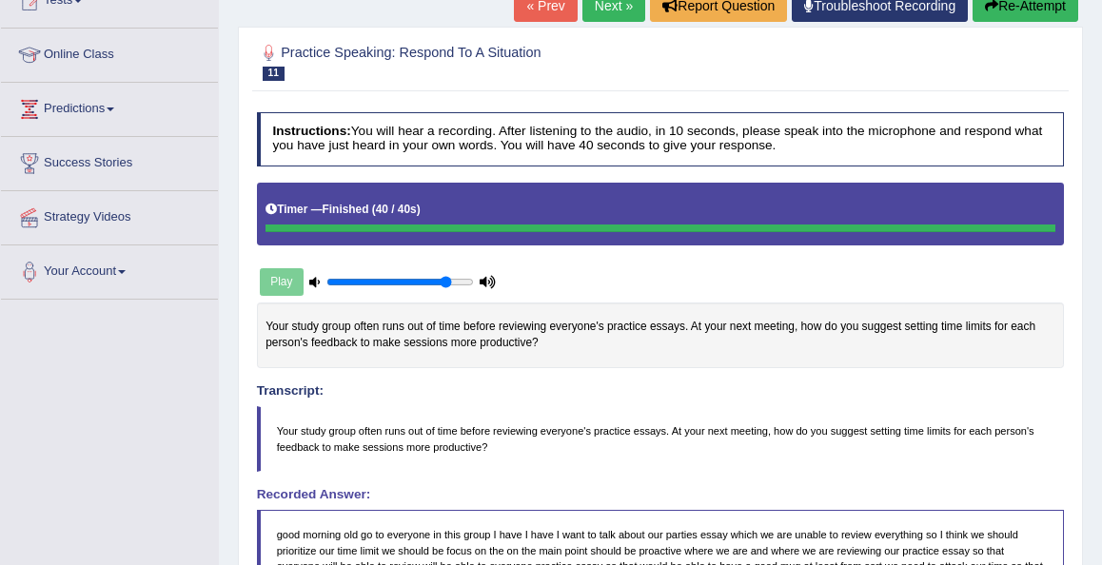
click at [1087, 356] on div "Home Practice Speaking: Respond To A Situation 232 * Remember to use the device…" at bounding box center [660, 403] width 883 height 1263
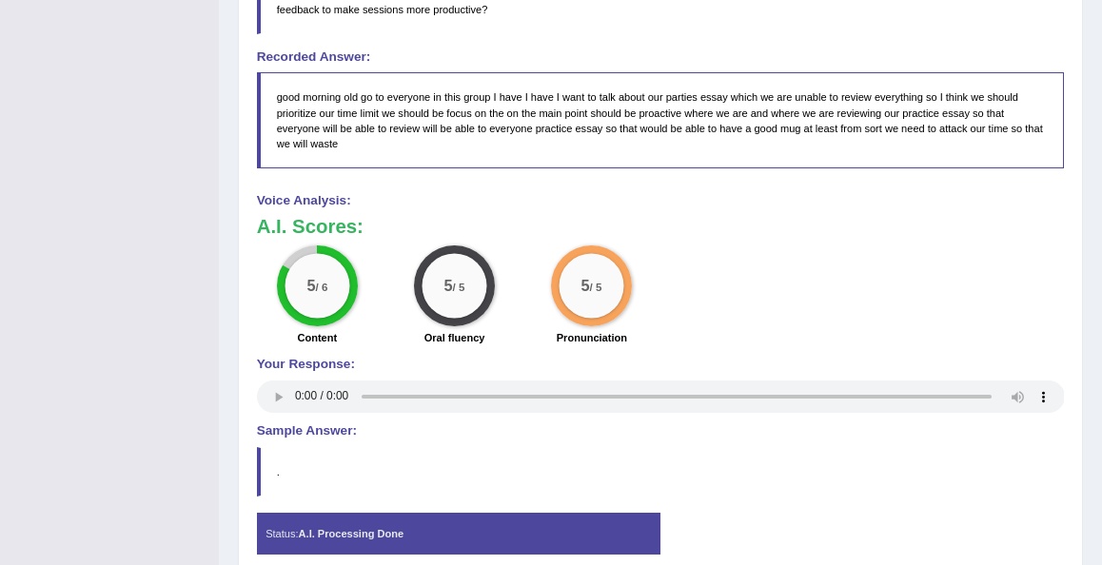
scroll to position [723, 0]
